Goal: Information Seeking & Learning: Learn about a topic

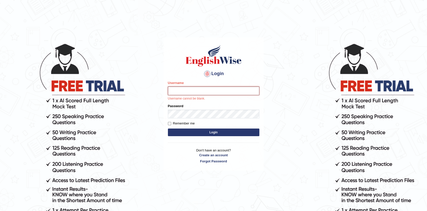
type input "Afreen11"
click at [283, 191] on body "Login Please fix the following errors: Username Afreen11 Username cannot be bla…" at bounding box center [213, 126] width 427 height 211
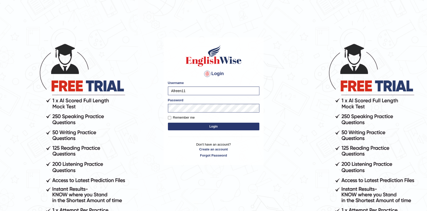
click at [216, 126] on button "Login" at bounding box center [214, 127] width 92 height 8
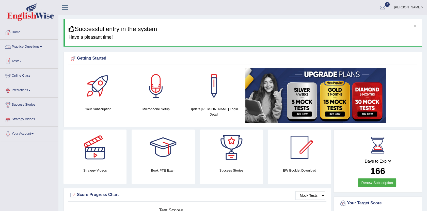
click at [41, 50] on link "Practice Questions" at bounding box center [29, 46] width 58 height 13
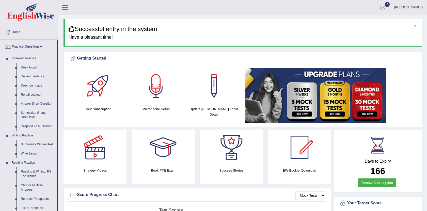
click at [31, 115] on link "Summarize Group Discussion" at bounding box center [38, 114] width 38 height 13
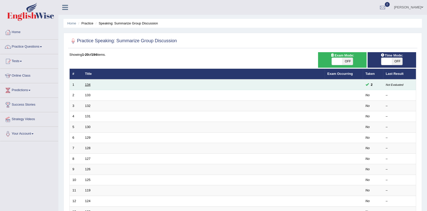
click at [87, 85] on link "134" at bounding box center [88, 85] width 6 height 4
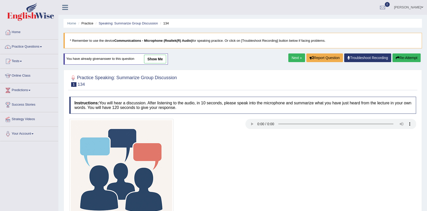
click at [158, 60] on link "show me" at bounding box center [155, 59] width 22 height 9
click at [152, 59] on div "Home Practice Speaking: Summarize Group Discussion 134 * Remember to use the de…" at bounding box center [242, 127] width 369 height 254
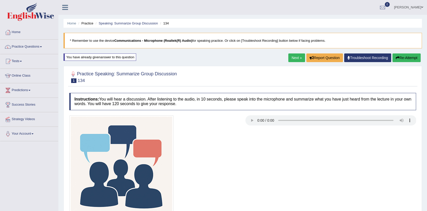
click at [290, 53] on link "Next »" at bounding box center [297, 57] width 17 height 9
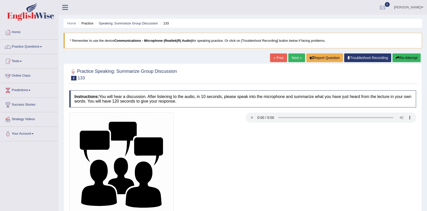
scroll to position [56, 0]
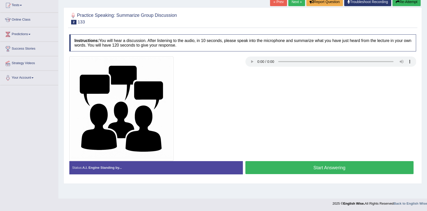
click at [351, 170] on button "Start Answering" at bounding box center [330, 167] width 169 height 13
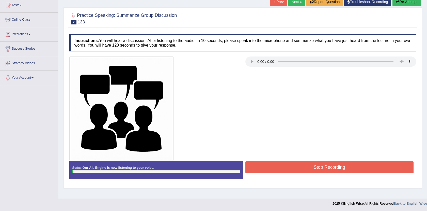
click at [351, 170] on button "Stop Recording" at bounding box center [330, 167] width 169 height 12
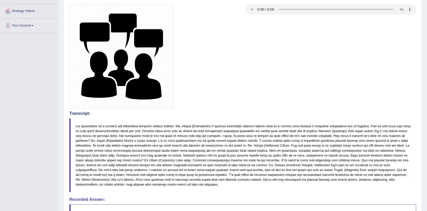
scroll to position [0, 0]
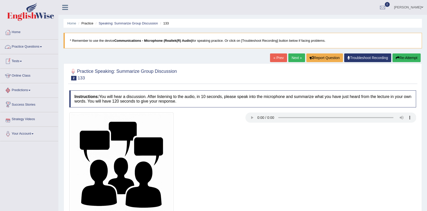
click at [42, 47] on link "Practice Questions" at bounding box center [29, 46] width 58 height 13
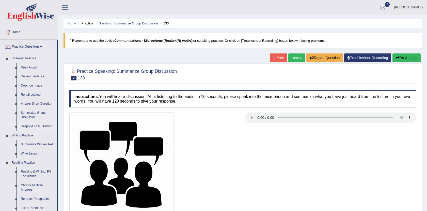
click at [37, 125] on link "Respond To A Situation" at bounding box center [38, 126] width 38 height 9
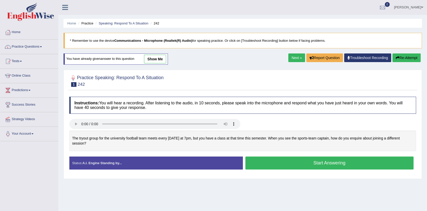
click at [296, 60] on link "Next »" at bounding box center [297, 57] width 17 height 9
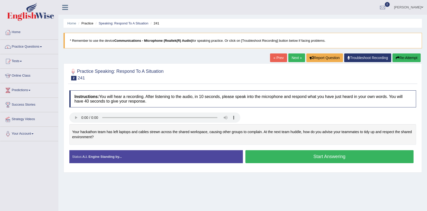
click at [277, 56] on link "« Prev" at bounding box center [278, 57] width 17 height 9
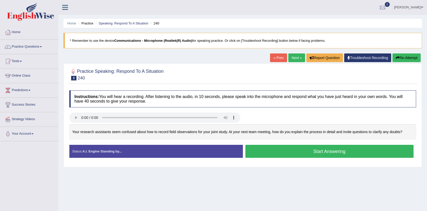
click at [335, 148] on button "Start Answering" at bounding box center [330, 151] width 169 height 13
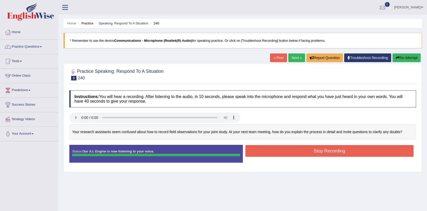
click at [335, 148] on div "Instructions: You will hear a recording. After listening to the audio, in 10 se…" at bounding box center [243, 128] width 350 height 81
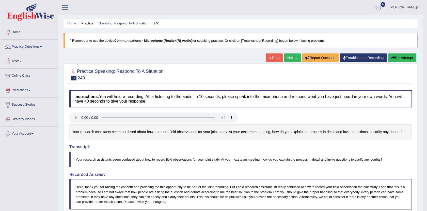
click at [21, 61] on link "Tests" at bounding box center [29, 60] width 58 height 13
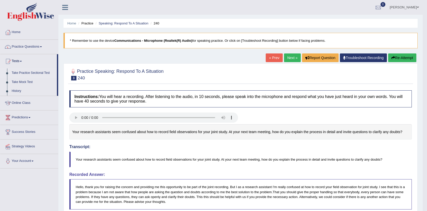
click at [28, 73] on link "Take Practice Sectional Test" at bounding box center [33, 72] width 48 height 9
